Goal: Task Accomplishment & Management: Manage account settings

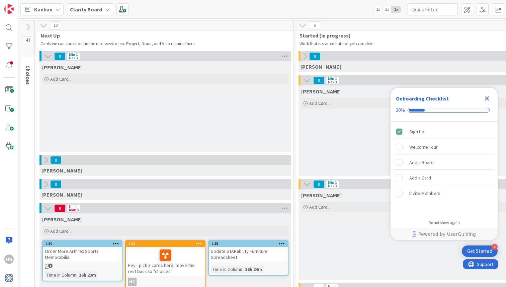
click at [488, 96] on icon "Close Checklist" at bounding box center [487, 98] width 8 height 8
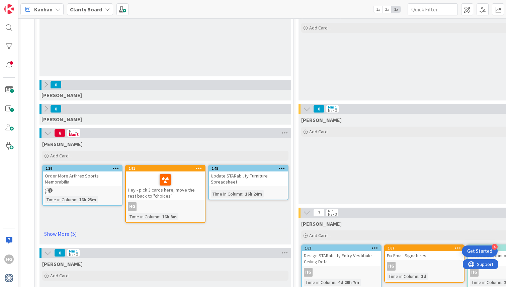
scroll to position [76, 0]
click at [163, 181] on icon at bounding box center [165, 179] width 11 height 11
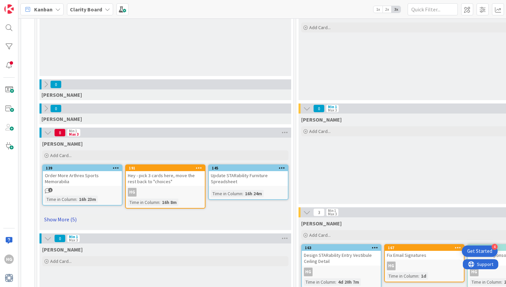
click at [61, 218] on link "Show More (5)" at bounding box center [165, 219] width 246 height 11
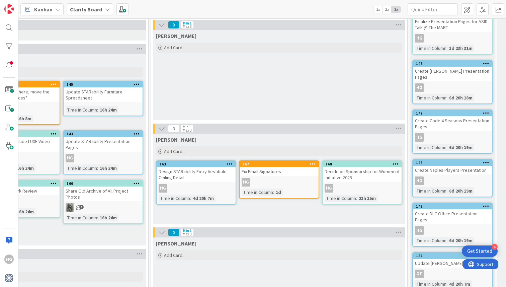
scroll to position [159, 177]
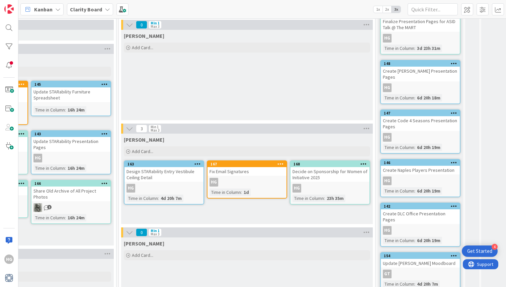
click at [268, 94] on div "[PERSON_NAME] Add Card..." at bounding box center [247, 75] width 252 height 90
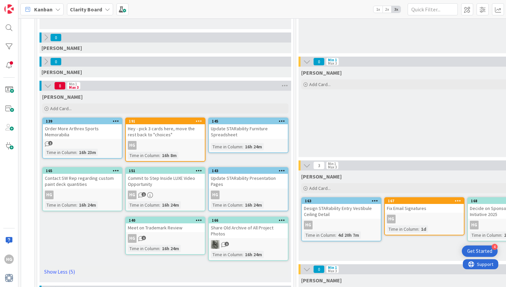
scroll to position [122, 1]
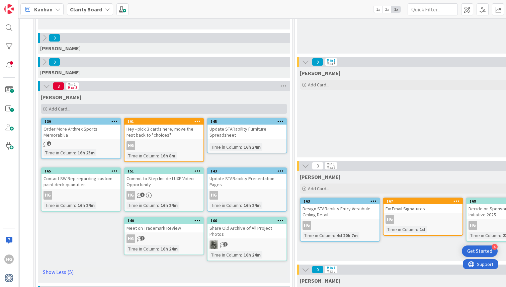
click at [104, 107] on div "Add Card..." at bounding box center [164, 109] width 246 height 10
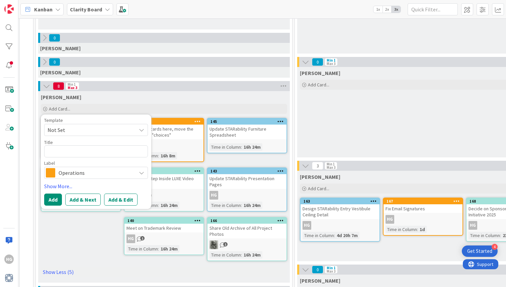
type textarea "x"
type textarea "S"
type textarea "x"
type textarea "ST"
type textarea "x"
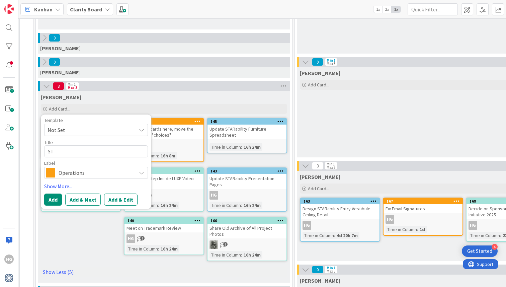
type textarea "STA"
type textarea "x"
type textarea "STAR"
type textarea "x"
type textarea "STARa"
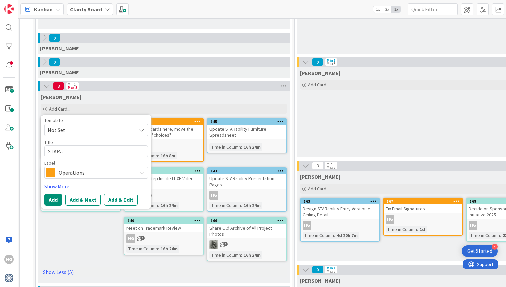
type textarea "x"
type textarea "STAR"
type textarea "x"
type textarea "STA"
type textarea "x"
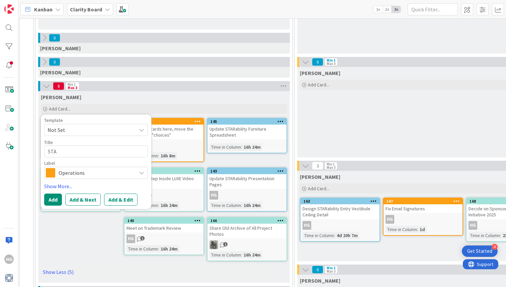
type textarea "ST"
type textarea "x"
type textarea "S"
type textarea "x"
type textarea "D"
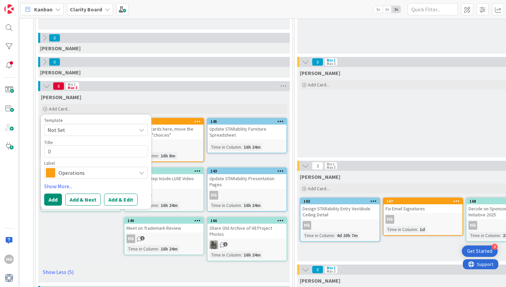
type textarea "x"
type textarea "De"
type textarea "x"
type textarea "Des"
type textarea "x"
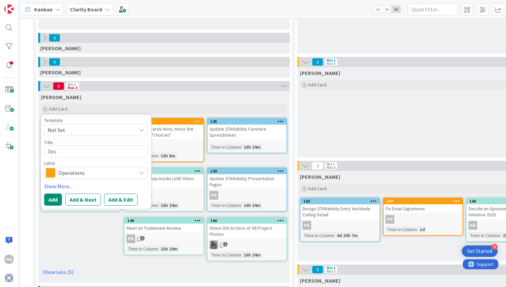
type textarea "Desi"
type textarea "x"
type textarea "Desig"
type textarea "x"
type textarea "Design"
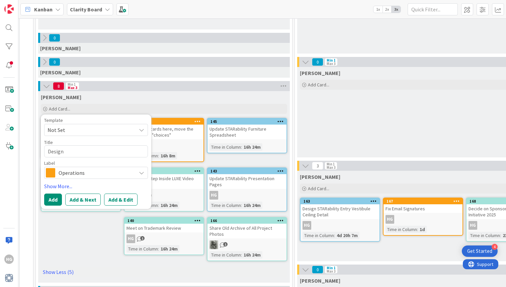
type textarea "x"
type textarea "Design"
type textarea "x"
type textarea "Design S"
type textarea "x"
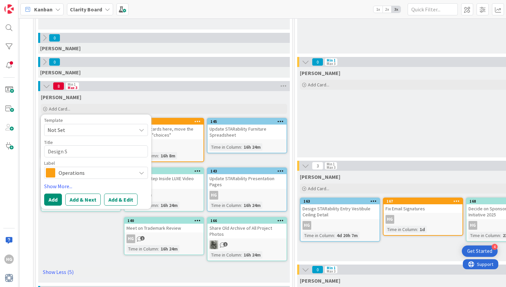
type textarea "Design ST"
type textarea "x"
type textarea "Design STA"
type textarea "x"
type textarea "Design STAR"
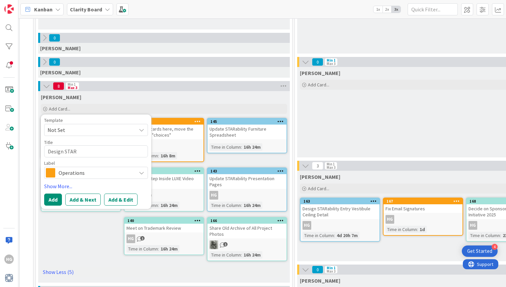
type textarea "x"
type textarea "Design STARa"
type textarea "x"
type textarea "Design STARab"
type textarea "x"
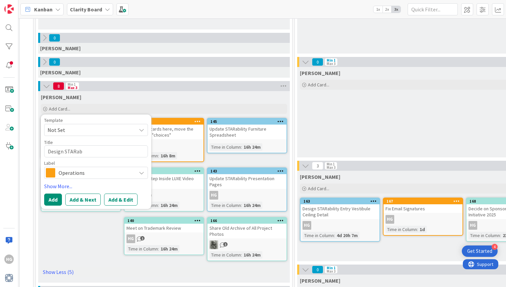
type textarea "Design STARabi"
type textarea "x"
type textarea "Design STARabil"
type textarea "x"
type textarea "Design STARabilit"
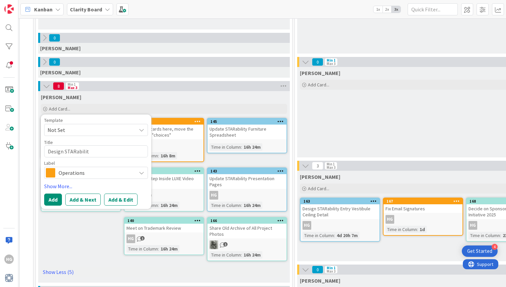
type textarea "x"
type textarea "Design STARability"
type textarea "x"
type textarea "Design STARability"
type textarea "x"
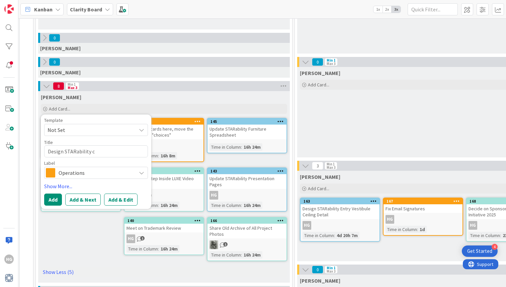
type textarea "Design STARability cu"
type textarea "x"
type textarea "Design STARability cus"
type textarea "x"
type textarea "Design STARability cust"
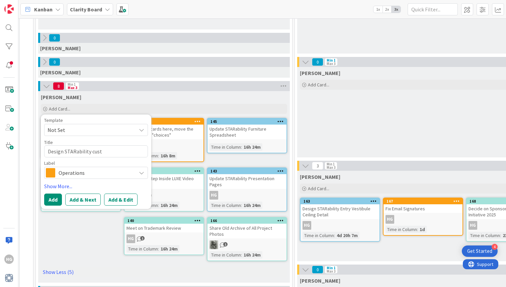
type textarea "x"
type textarea "Design STARability custo"
type textarea "x"
type textarea "Design STARability custom"
type textarea "x"
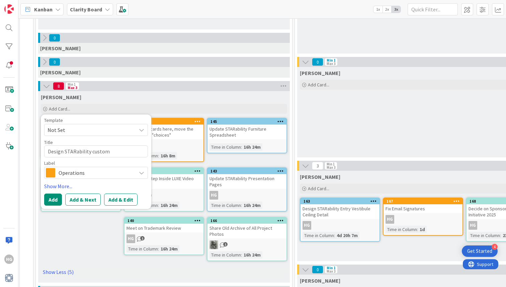
type textarea "Design STARability custom"
type textarea "x"
type textarea "Design STARability custom c"
type textarea "x"
type textarea "Design STARability custom ch"
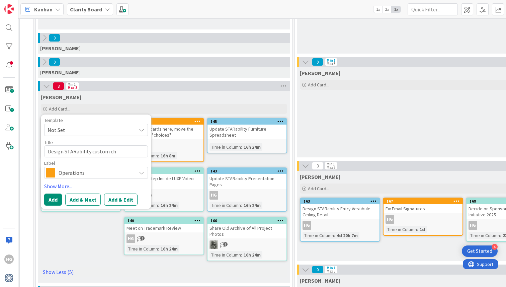
type textarea "x"
type textarea "Design STARability custom cha"
type textarea "x"
type textarea "Design STARability custom chan"
type textarea "x"
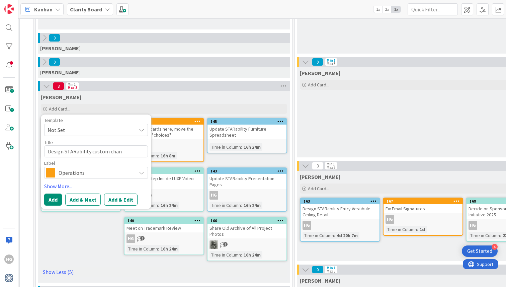
type textarea "Design STARability custom chand"
type textarea "x"
type textarea "Design STARability custom chande"
type textarea "x"
type textarea "Design STARability custom chandel"
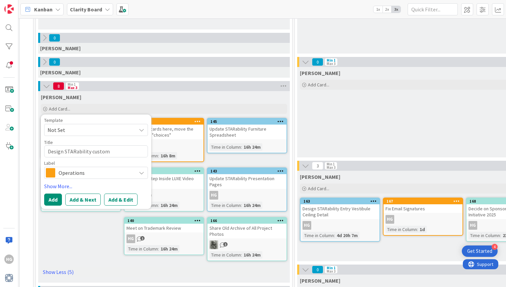
type textarea "x"
type textarea "Design STARability custom chandeli"
type textarea "x"
type textarea "Design STARability custom chandelie"
type textarea "x"
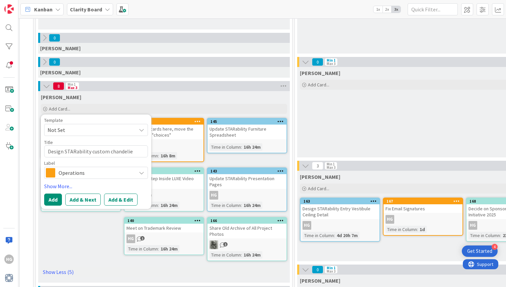
type textarea "Design STARability custom chandelier"
type textarea "x"
type textarea "Design STARability custom chandelier"
type textarea "x"
type textarea "Design STARability custom chandelier ("
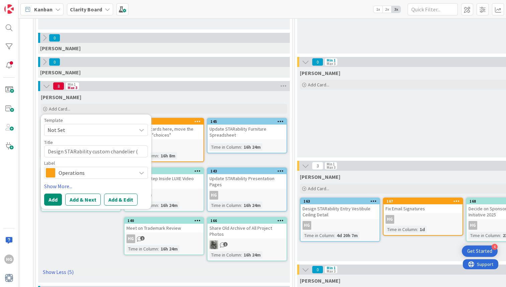
type textarea "x"
type textarea "Design STARability custom chandelier (1"
type textarea "x"
type textarea "Design STARability custom chandelier (12"
type textarea "x"
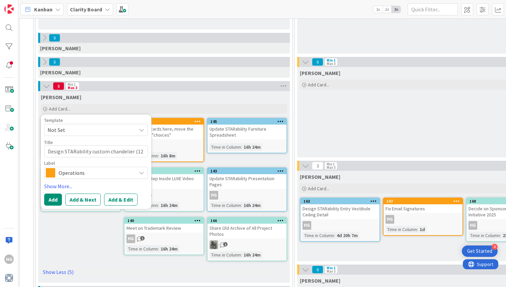
type textarea "Design STARability custom chandelier (12"
type textarea "x"
type textarea "Design STARability custom chandelier (12 f"
type textarea "x"
type textarea "Design STARability custom chandelier (12 ft"
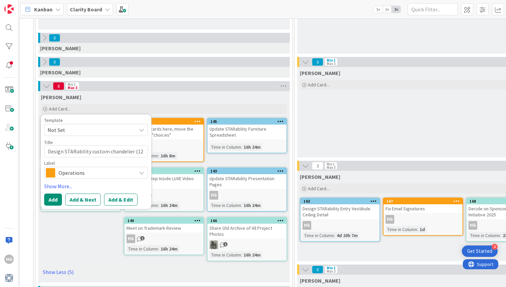
type textarea "x"
type textarea "Design STARability custom chandelier (12 ft"
type textarea "x"
type textarea "Design STARability custom chandelier (12 ft d"
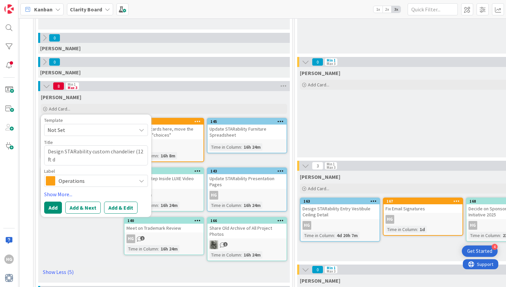
type textarea "x"
type textarea "Design STARability custom chandelier (12 ft da"
type textarea "x"
type textarea "Design STARability custom chandelier (12 ft d"
type textarea "x"
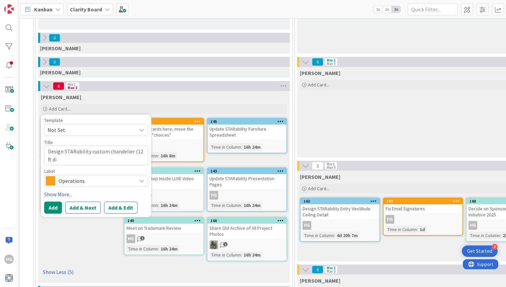
type textarea "Design STARability custom chandelier (12 ft dia"
type textarea "x"
type textarea "Design STARability custom chandelier (12 ft diam"
type textarea "x"
type textarea "Design STARability custom chandelier (12 ft diame"
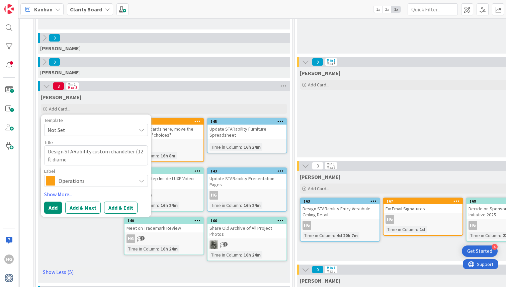
type textarea "x"
type textarea "Design STARability custom chandelier (12 ft diamet"
type textarea "x"
type textarea "Design STARability custom chandelier (12 ft diamete"
type textarea "x"
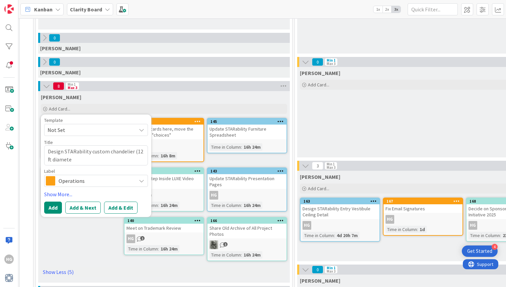
type textarea "Design STARability custom chandelier (12 ft diameter"
type textarea "x"
type textarea "Design STARability custom chandelier (12 ft diameter)"
click at [60, 186] on div "Operations" at bounding box center [96, 181] width 104 height 12
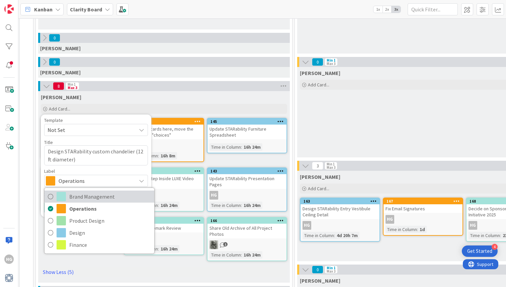
click at [80, 195] on span "Brand Management" at bounding box center [110, 197] width 82 height 10
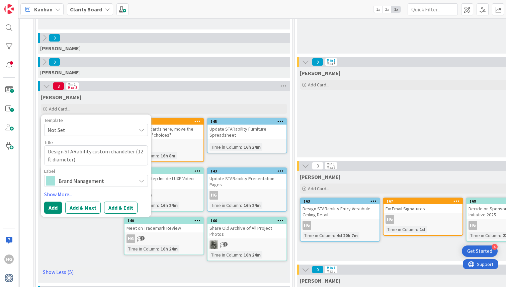
click at [77, 184] on span "Brand Management" at bounding box center [96, 180] width 74 height 9
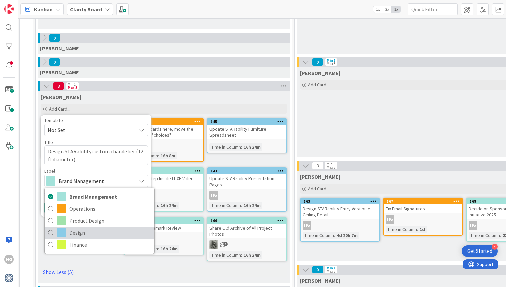
click at [69, 233] on span "Design" at bounding box center [110, 233] width 82 height 10
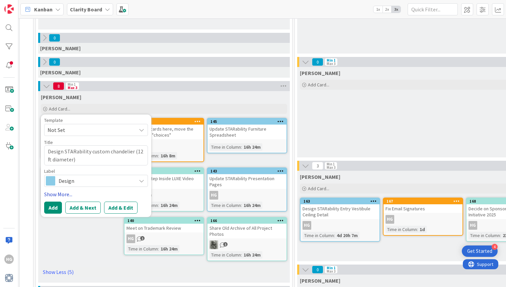
click at [59, 195] on link "Show More..." at bounding box center [96, 194] width 104 height 8
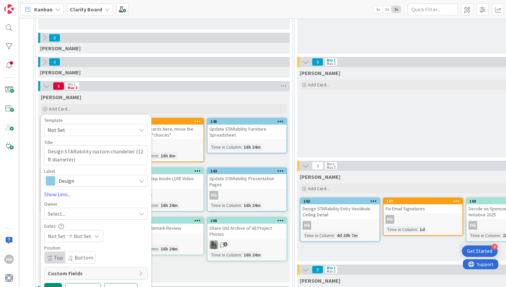
click at [66, 211] on div "Select..." at bounding box center [92, 214] width 88 height 8
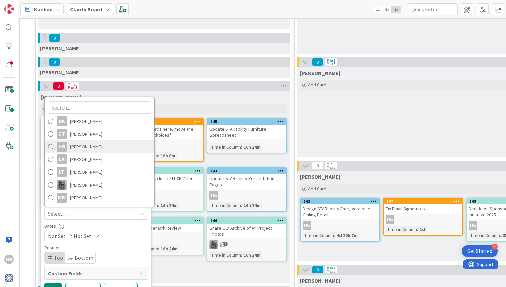
click at [69, 144] on link "HG Hannah Gatof" at bounding box center [100, 146] width 110 height 13
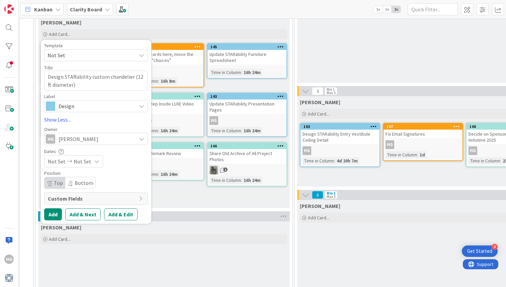
scroll to position [212, 1]
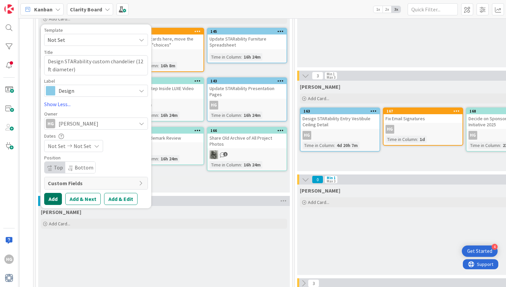
click at [53, 201] on button "Add" at bounding box center [53, 199] width 18 height 12
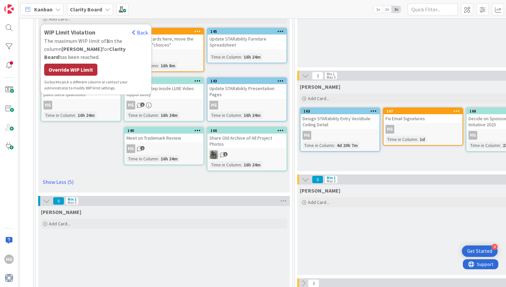
click at [90, 64] on div "Override WIP Limit" at bounding box center [70, 70] width 53 height 12
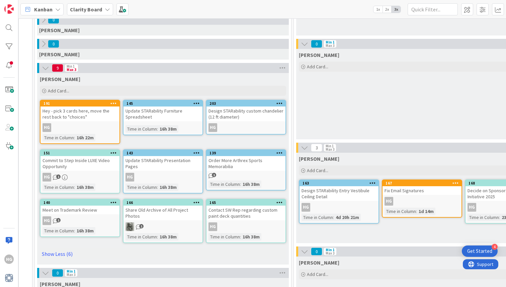
scroll to position [140, 3]
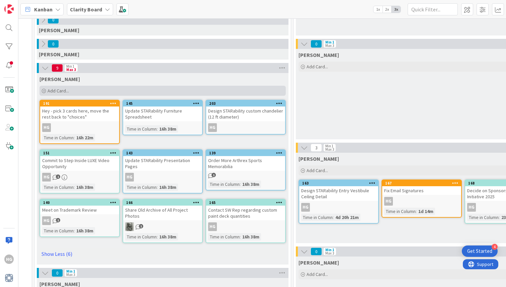
click at [68, 92] on span "Add Card..." at bounding box center [58, 91] width 21 height 6
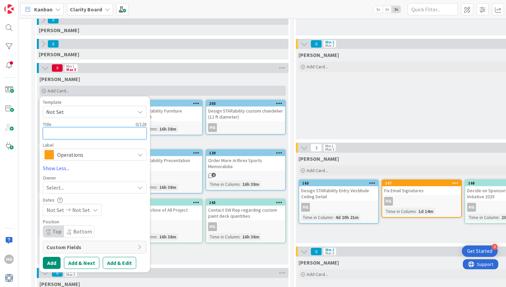
type textarea "x"
type textarea "T"
type textarea "x"
type textarea "TN"
type textarea "x"
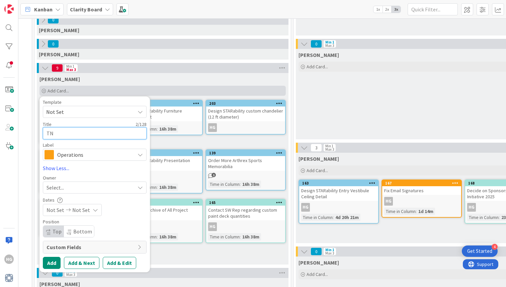
type textarea "TNP"
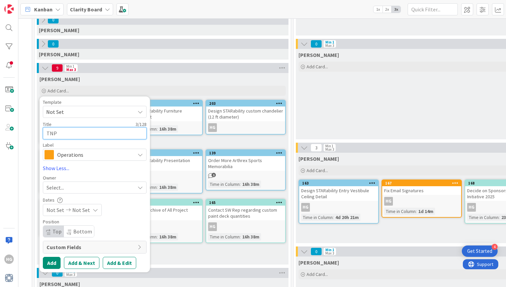
click at [46, 133] on textarea "TNP" at bounding box center [95, 133] width 104 height 12
type textarea "x"
type textarea "DTNP"
type textarea "x"
type textarea "DeTNP"
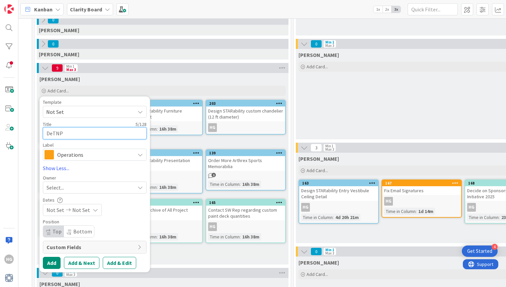
type textarea "x"
type textarea "DesTNP"
type textarea "x"
type textarea "DesiTNP"
type textarea "x"
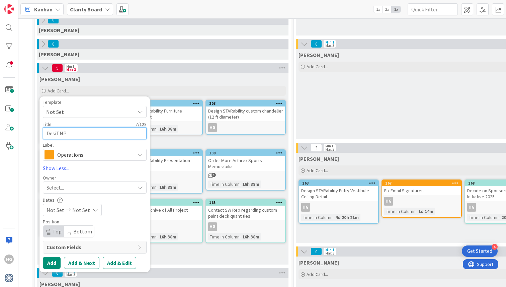
type textarea "DesigTNP"
type textarea "x"
type textarea "DesignTNP"
type textarea "x"
type textarea "Design TNP"
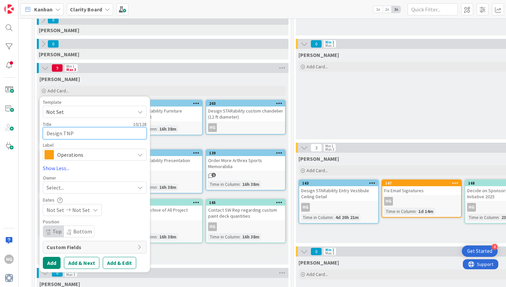
click at [82, 132] on textarea "Design TNP" at bounding box center [95, 133] width 104 height 12
type textarea "x"
type textarea "Design TNP"
type textarea "x"
type textarea "Design TNP M"
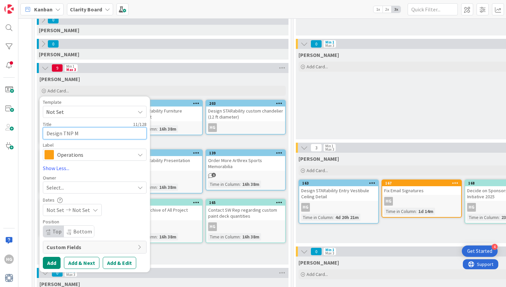
type textarea "x"
type textarea "Design TNP Mo"
type textarea "x"
type textarea "Design TNP Mos"
type textarea "x"
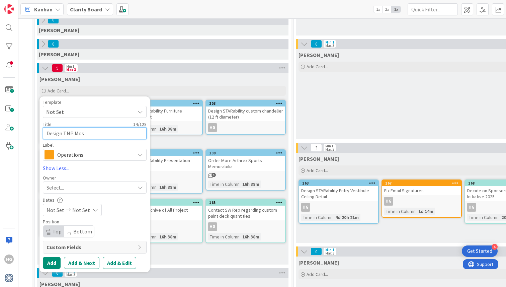
type textarea "Design TNP Moss"
type textarea "x"
type textarea "Design TNP Moss"
type textarea "x"
type textarea "Design TNP Moss W"
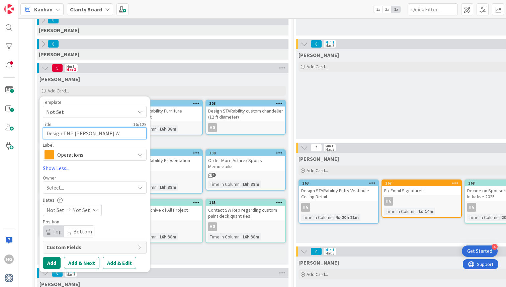
type textarea "x"
type textarea "Design TNP Moss Wal"
type textarea "x"
type textarea "Design TNP Moss Wall"
type textarea "x"
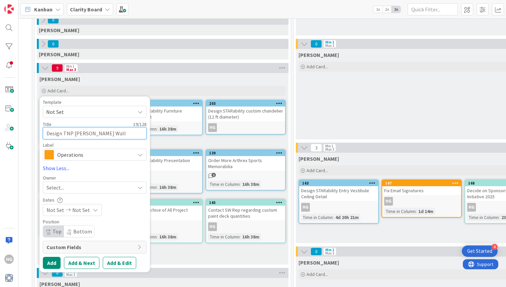
type textarea "Design TNP Moss Wall"
type textarea "x"
type textarea "Design TNP Moss Wall A"
type textarea "x"
type textarea "Design TNP Moss Wall Ar"
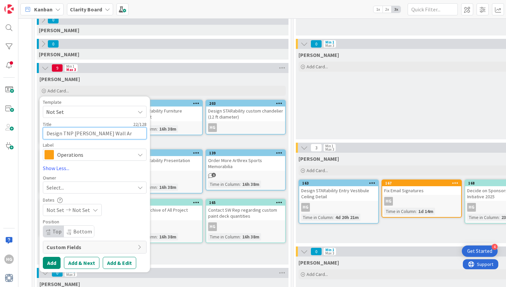
type textarea "x"
type textarea "Design TNP Moss Wall Art"
click at [87, 153] on span "Operations" at bounding box center [94, 154] width 74 height 9
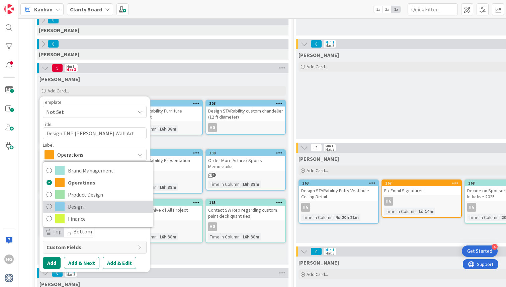
click at [79, 203] on span "Design" at bounding box center [109, 207] width 82 height 10
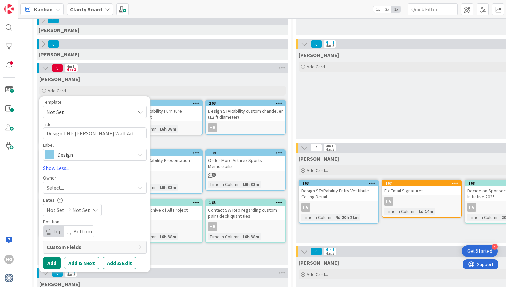
click at [61, 190] on span "Select..." at bounding box center [55, 188] width 17 height 8
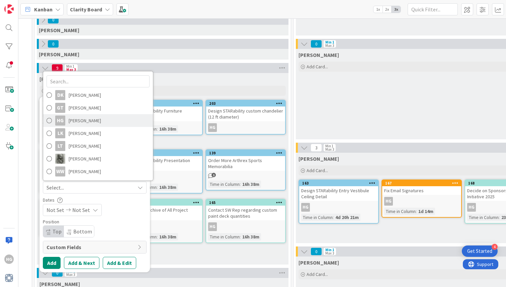
click at [51, 120] on span at bounding box center [49, 121] width 5 height 10
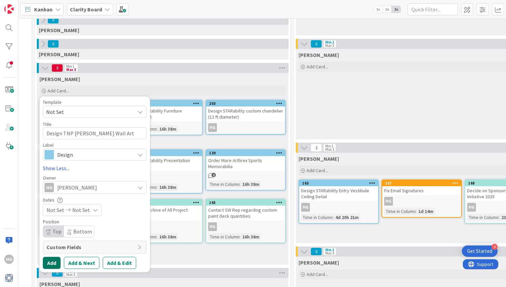
click at [54, 262] on button "Add" at bounding box center [52, 263] width 18 height 12
type textarea "x"
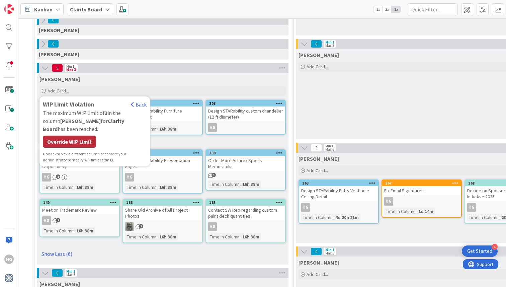
click at [76, 137] on div "Override WIP Limit" at bounding box center [69, 142] width 53 height 12
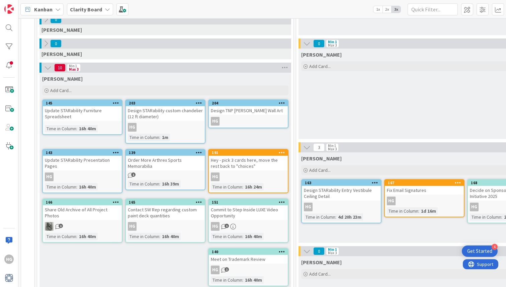
scroll to position [0, 0]
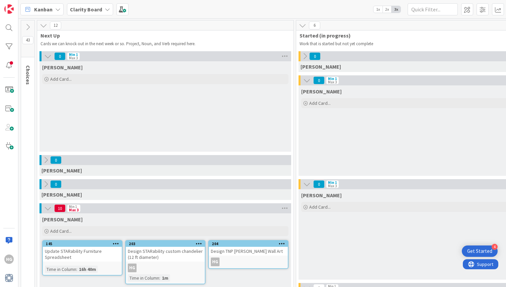
click at [28, 25] on icon at bounding box center [27, 26] width 7 height 7
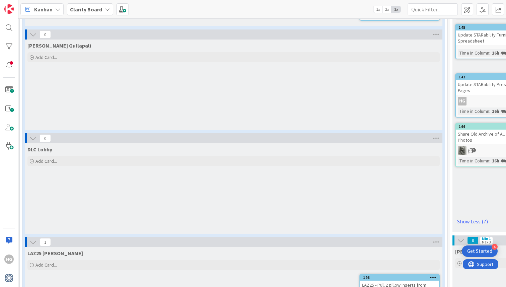
scroll to position [203, 1]
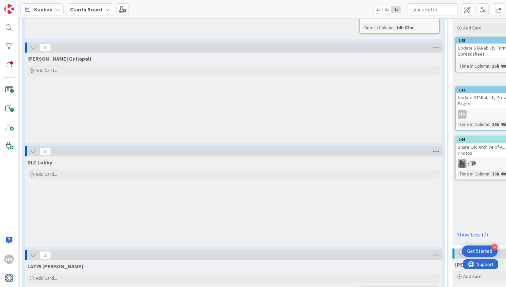
click at [434, 146] on icon at bounding box center [436, 151] width 9 height 10
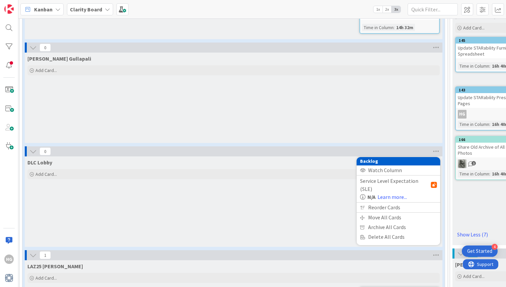
click at [338, 205] on div "DLC Lobby Add Card..." at bounding box center [234, 201] width 418 height 90
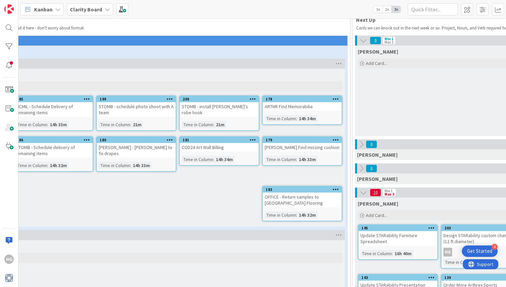
scroll to position [8, 99]
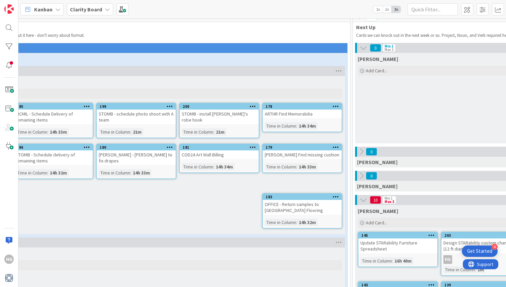
click at [377, 10] on span "1x" at bounding box center [378, 9] width 9 height 7
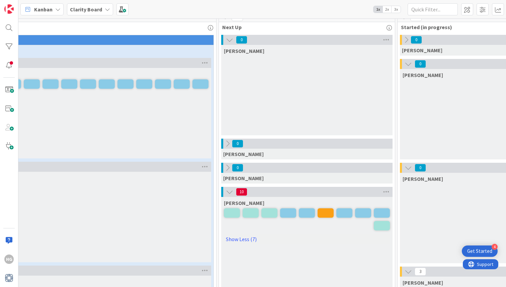
click at [385, 11] on span "2x" at bounding box center [387, 9] width 9 height 7
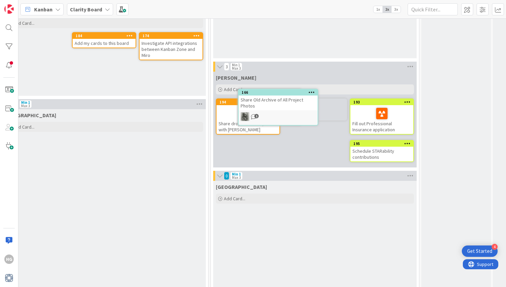
scroll to position [425, 371]
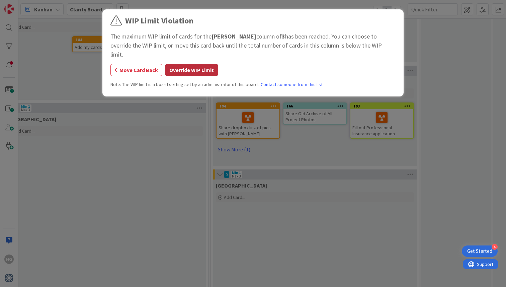
click at [200, 64] on button "Override WIP Limit" at bounding box center [191, 70] width 53 height 12
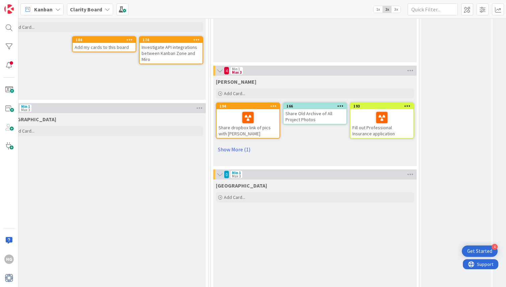
click at [339, 105] on icon at bounding box center [341, 105] width 6 height 5
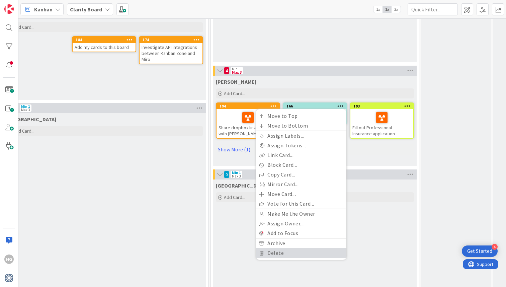
click at [290, 252] on link "Delete" at bounding box center [301, 253] width 90 height 10
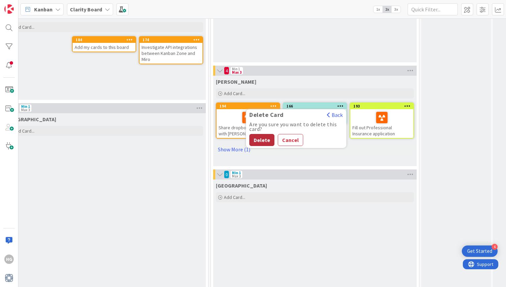
click at [264, 143] on button "Delete" at bounding box center [261, 140] width 25 height 12
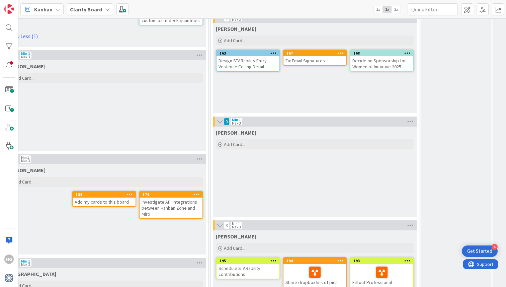
scroll to position [269, 371]
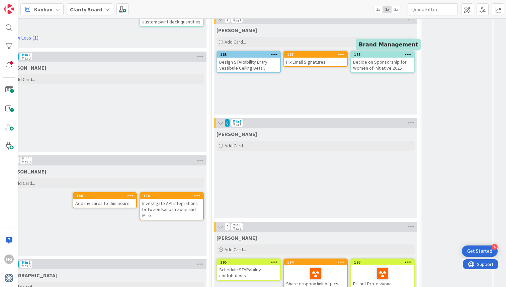
click at [408, 54] on icon at bounding box center [408, 54] width 6 height 5
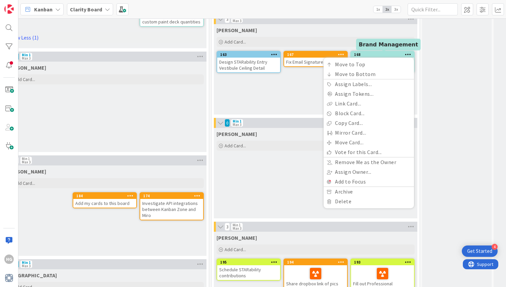
click at [381, 53] on div "168" at bounding box center [384, 54] width 60 height 5
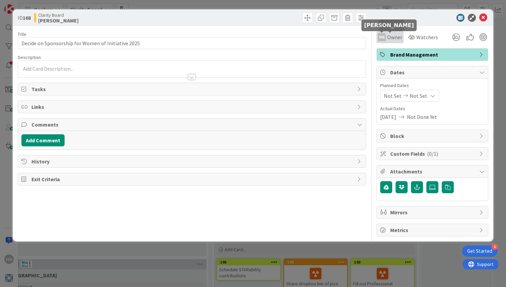
click at [384, 39] on div "HG" at bounding box center [382, 37] width 8 height 8
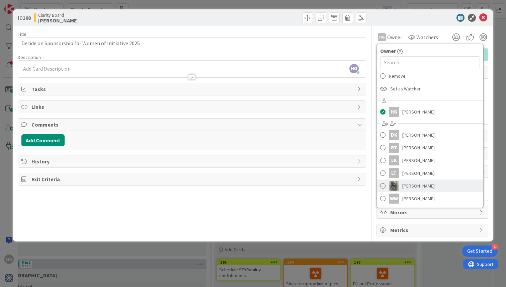
click at [397, 189] on img at bounding box center [394, 186] width 10 height 10
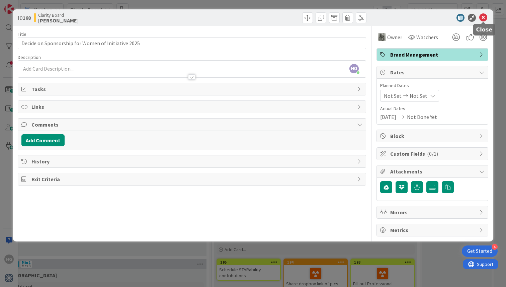
click at [485, 20] on icon at bounding box center [484, 18] width 8 height 8
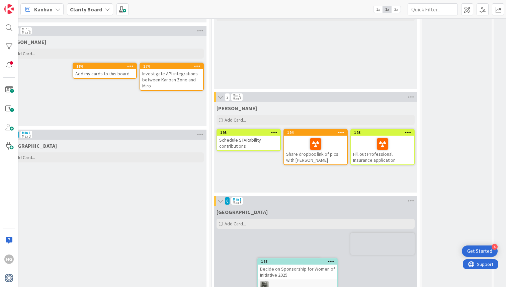
scroll to position [427, 371]
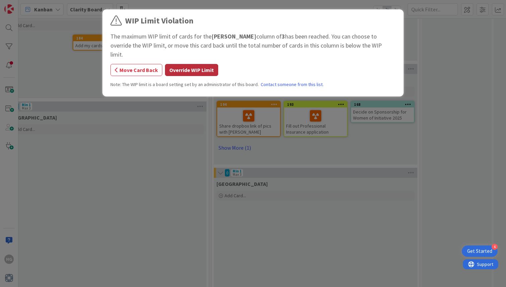
click at [202, 64] on button "Override WIP Limit" at bounding box center [191, 70] width 53 height 12
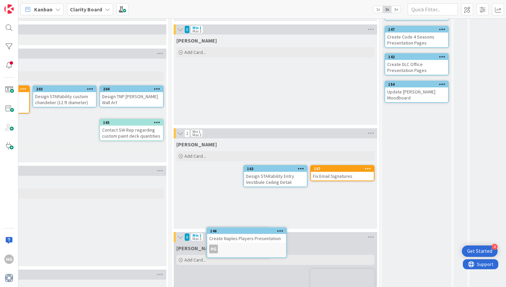
scroll to position [183, 411]
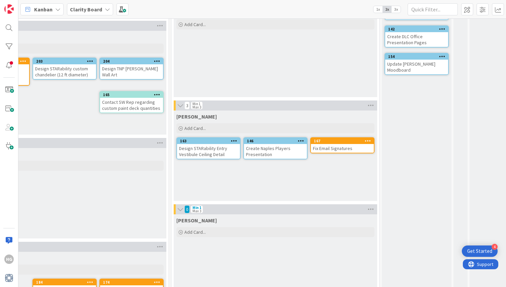
click at [303, 141] on icon at bounding box center [301, 140] width 6 height 5
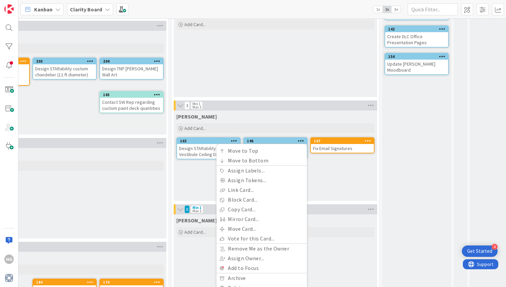
click at [328, 174] on div "Hannah Add Card... 167 Fix Email Signatures 146 Move to Top Move to Bottom Assi…" at bounding box center [276, 156] width 204 height 90
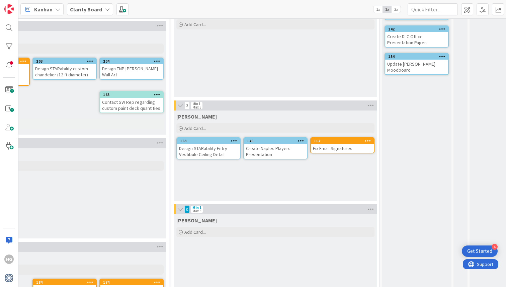
click at [288, 155] on div "Create Naples Players Presentation" at bounding box center [275, 151] width 63 height 15
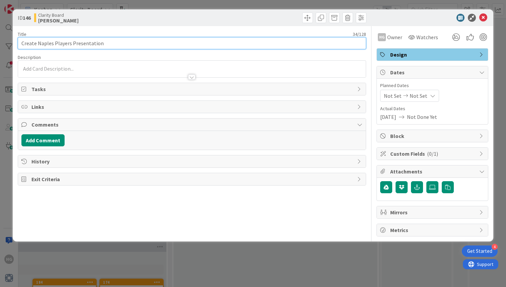
click at [30, 40] on input "Create Naples Players Presentation" at bounding box center [192, 43] width 349 height 12
type input "Update Naples Players Presentation"
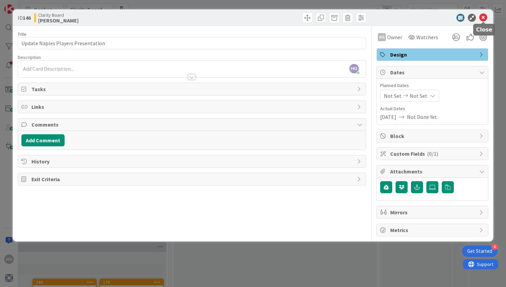
click at [483, 17] on icon at bounding box center [484, 18] width 8 height 8
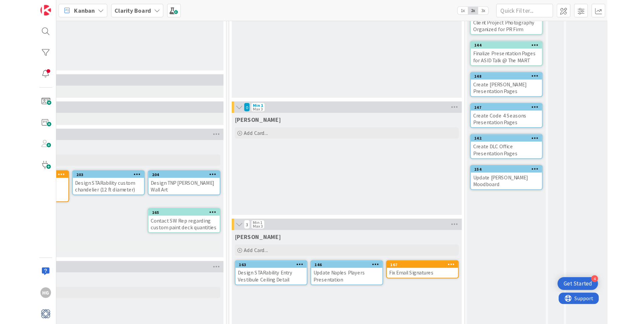
scroll to position [205, 411]
